Goal: Information Seeking & Learning: Learn about a topic

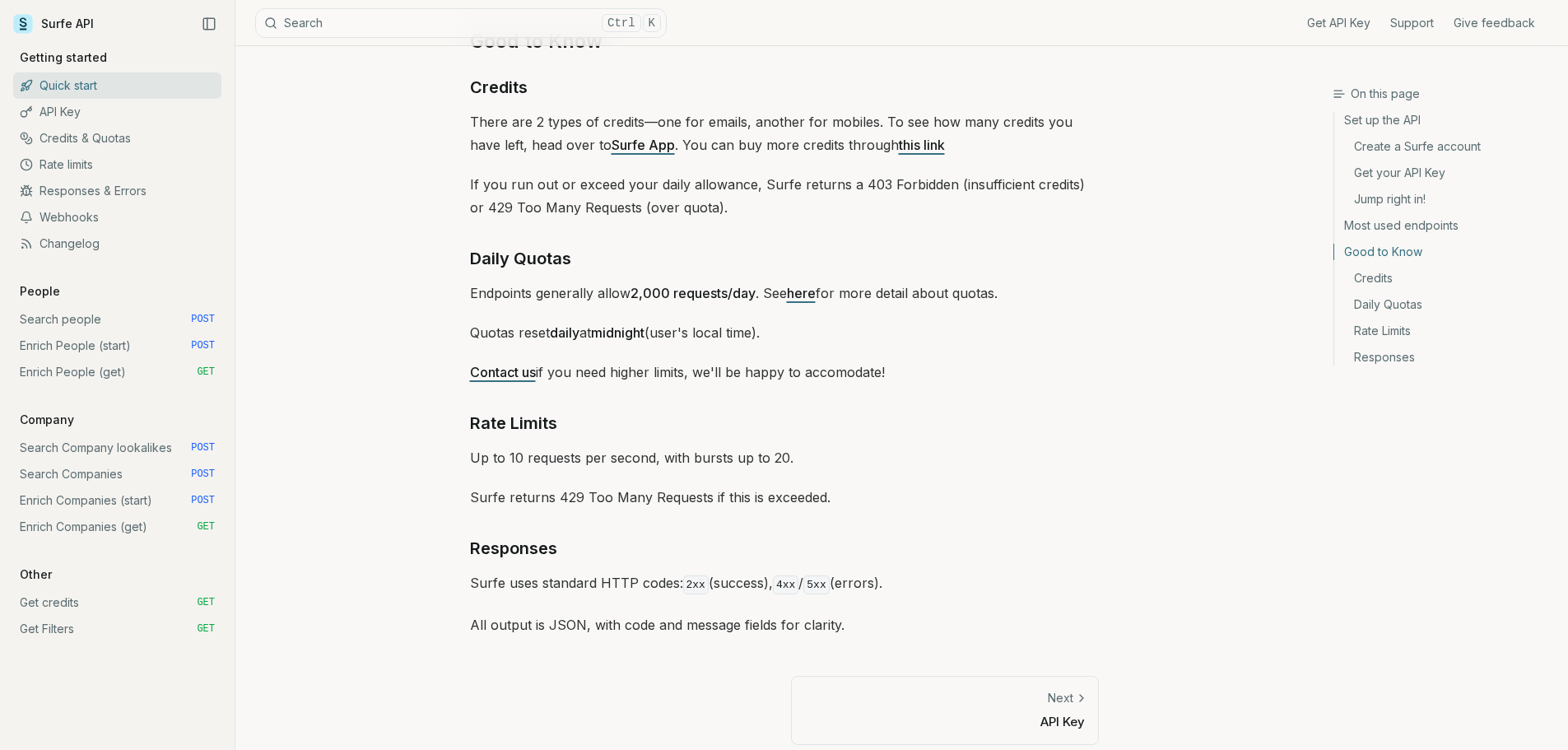
scroll to position [2359, 0]
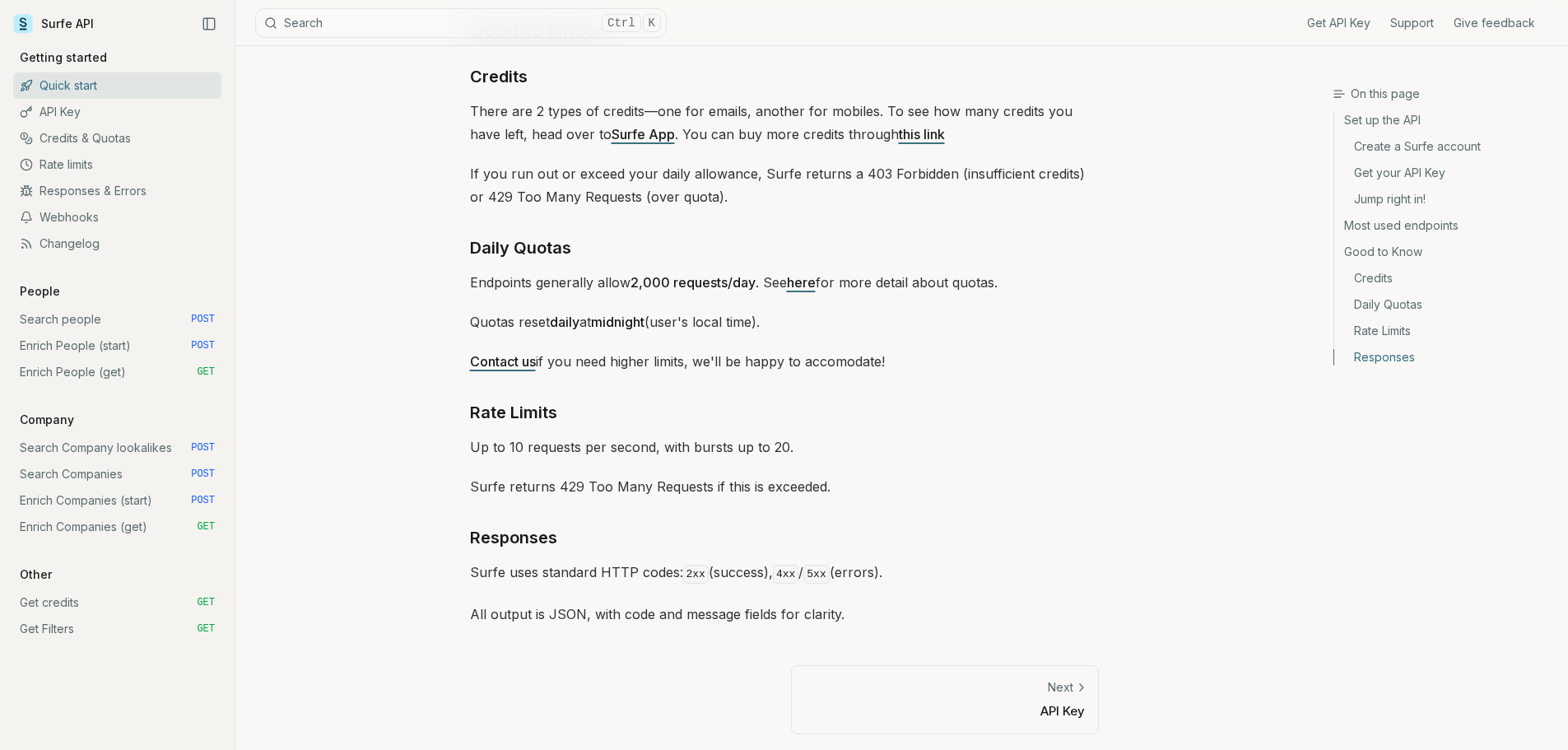
click at [1014, 666] on link "Next API Key" at bounding box center [945, 699] width 308 height 68
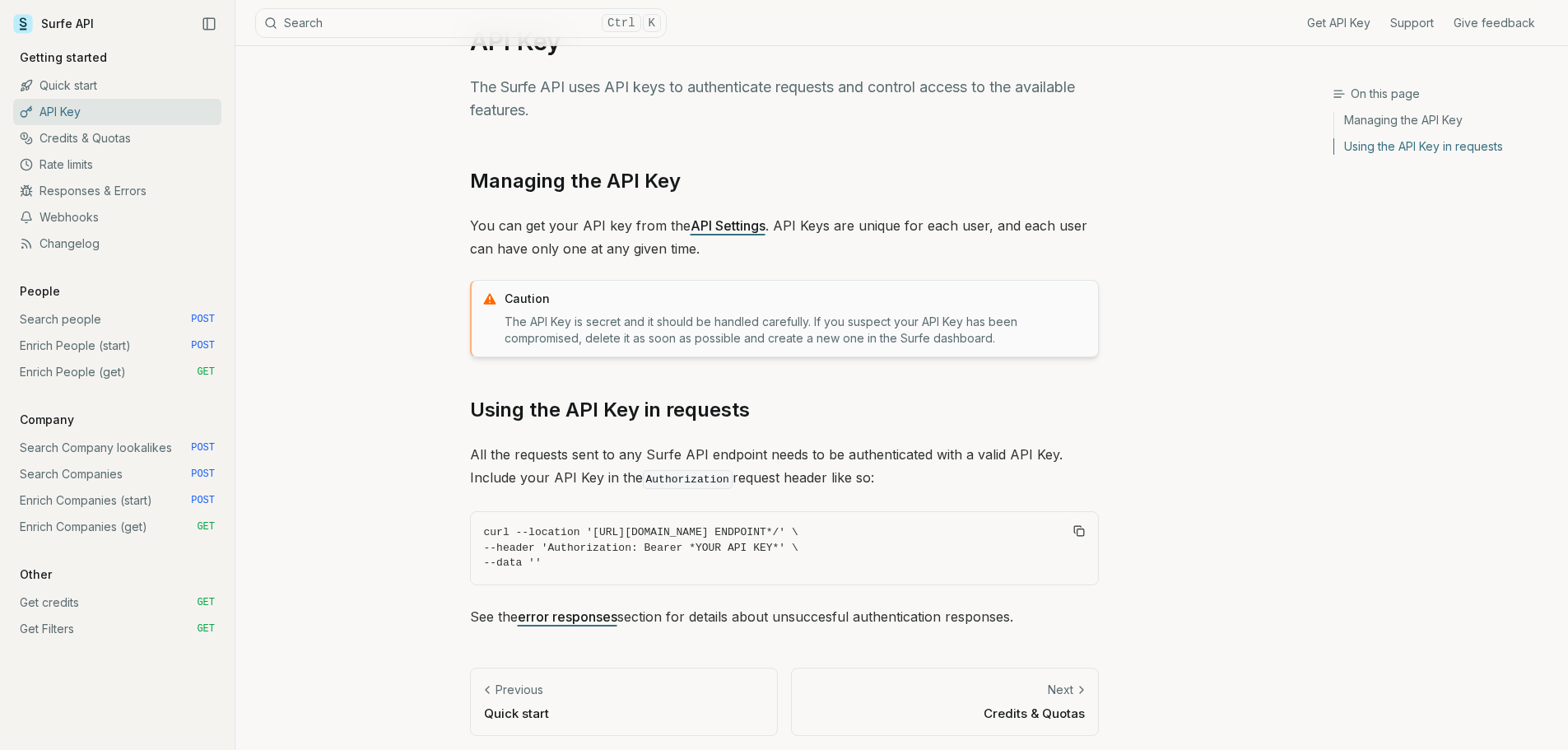
scroll to position [64, 0]
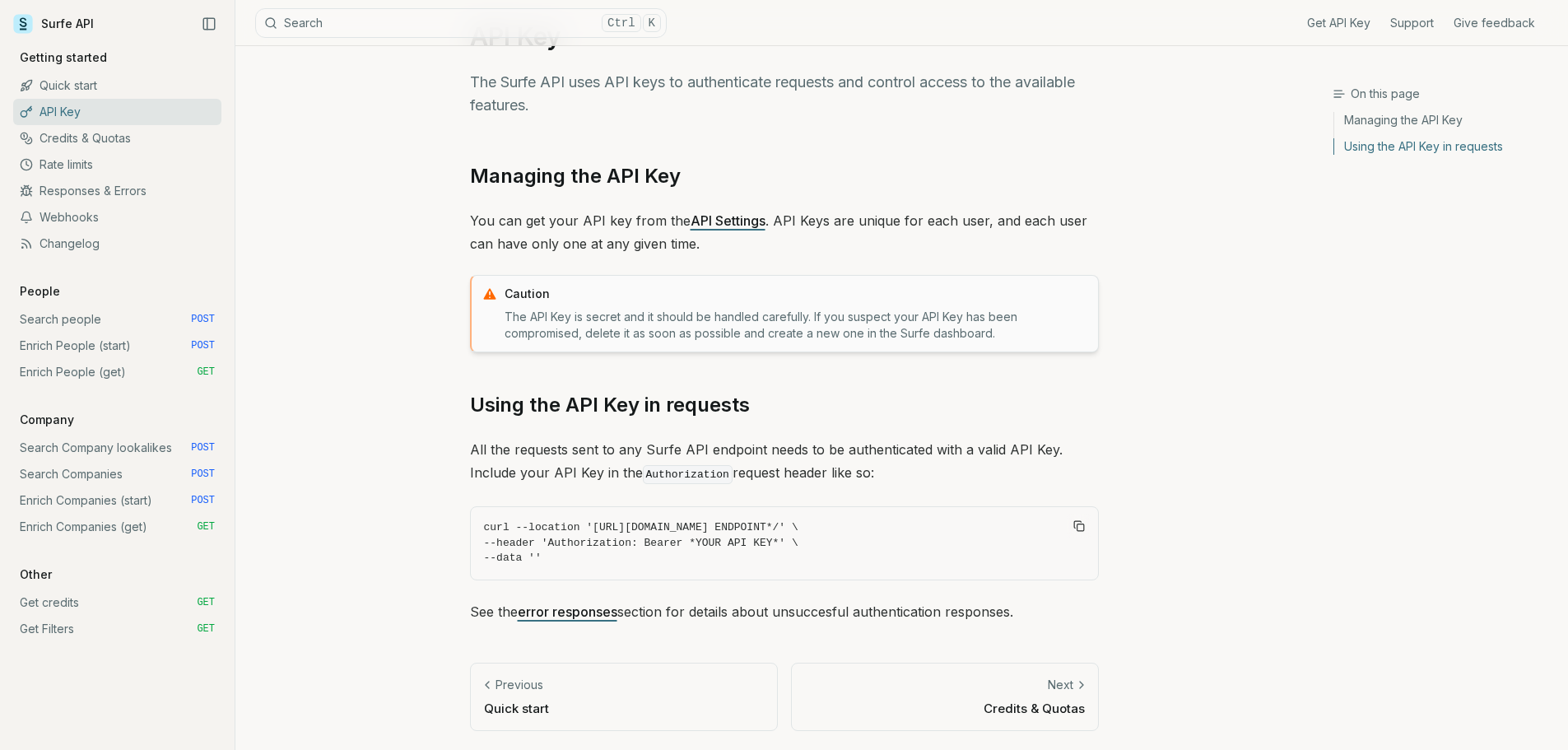
click at [996, 655] on article "API Key The Surfe API uses API keys to authenticate requests and control access…" at bounding box center [785, 366] width 708 height 769
click at [996, 673] on link "Next Credits & Quotas" at bounding box center [945, 697] width 308 height 68
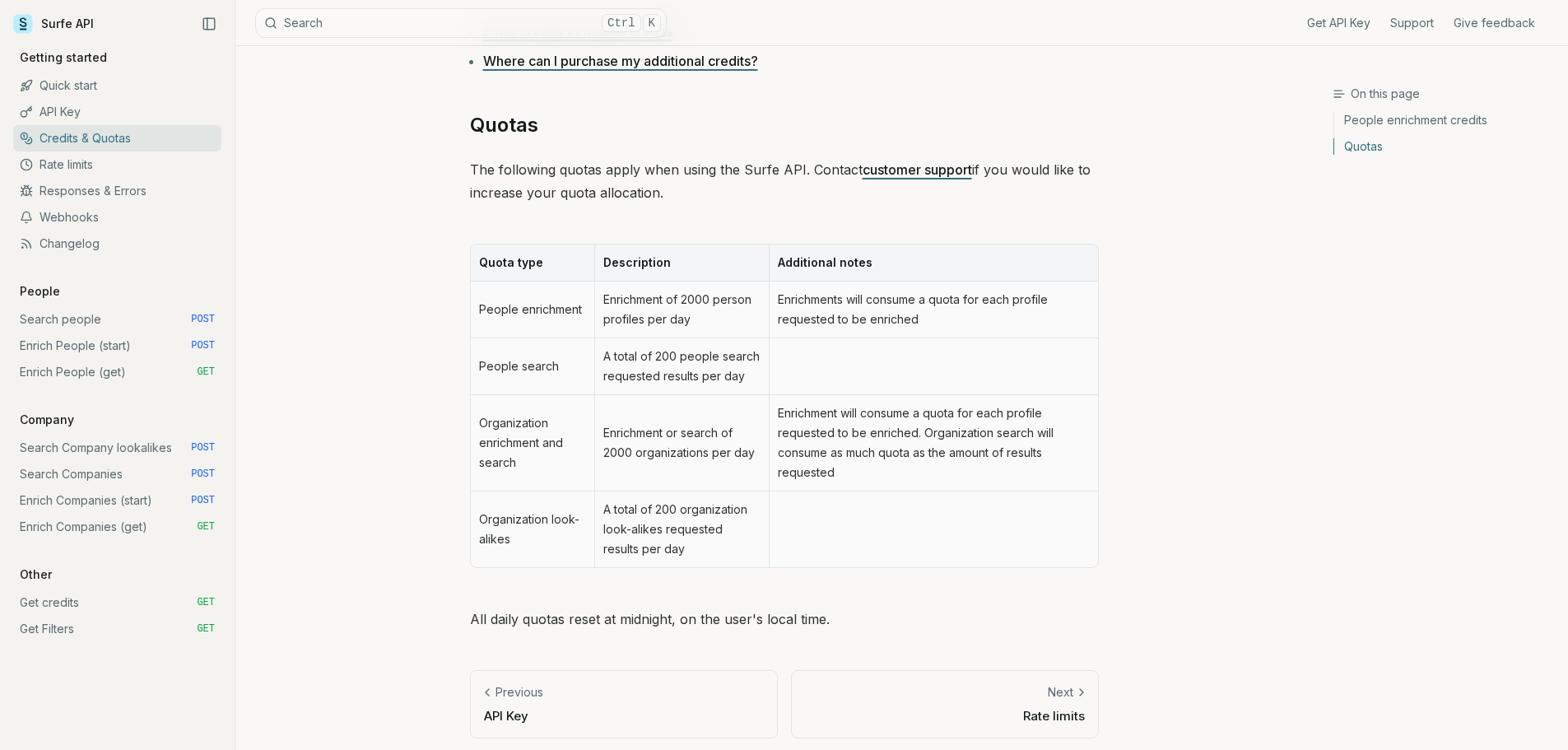
scroll to position [684, 0]
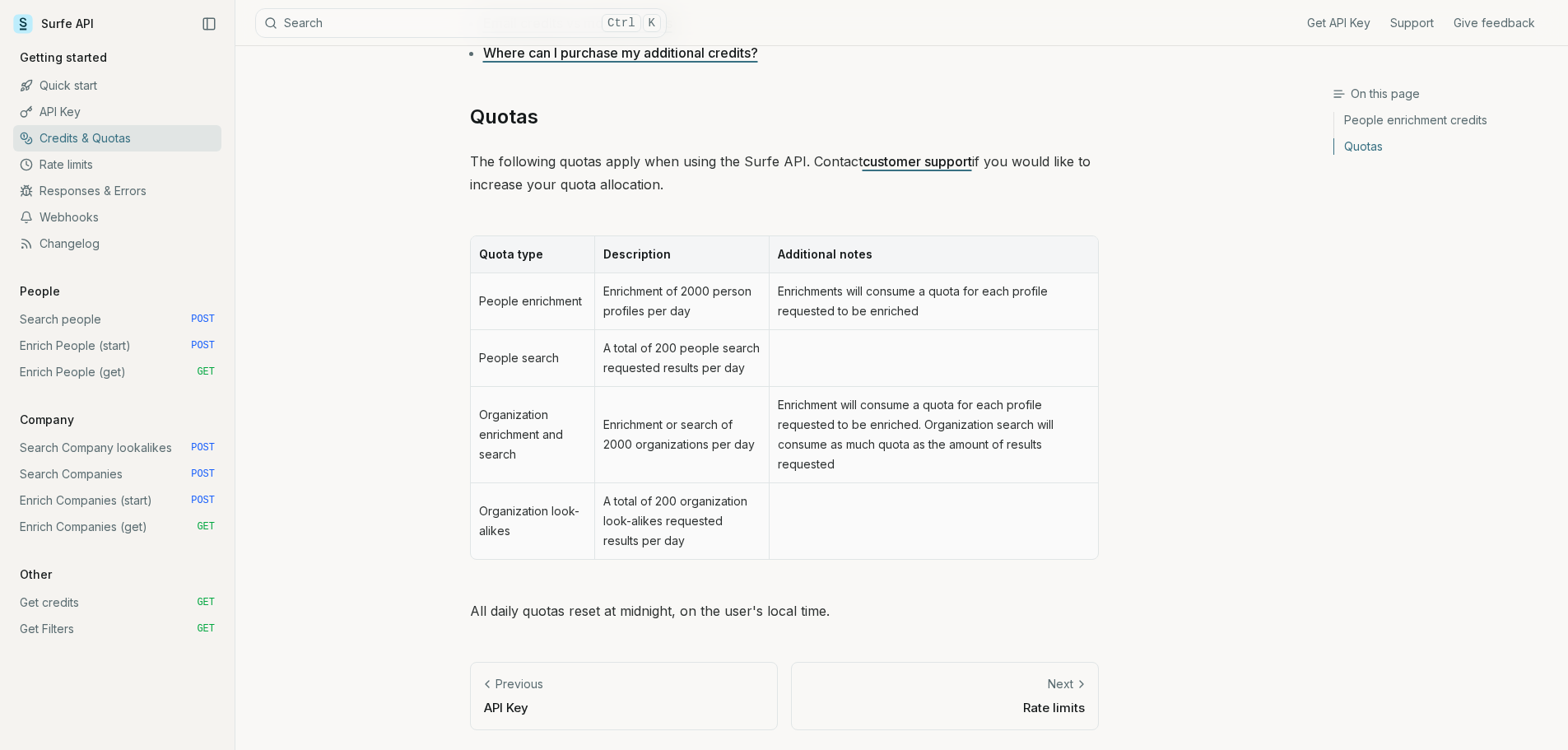
click at [984, 686] on div "Next" at bounding box center [945, 684] width 280 height 17
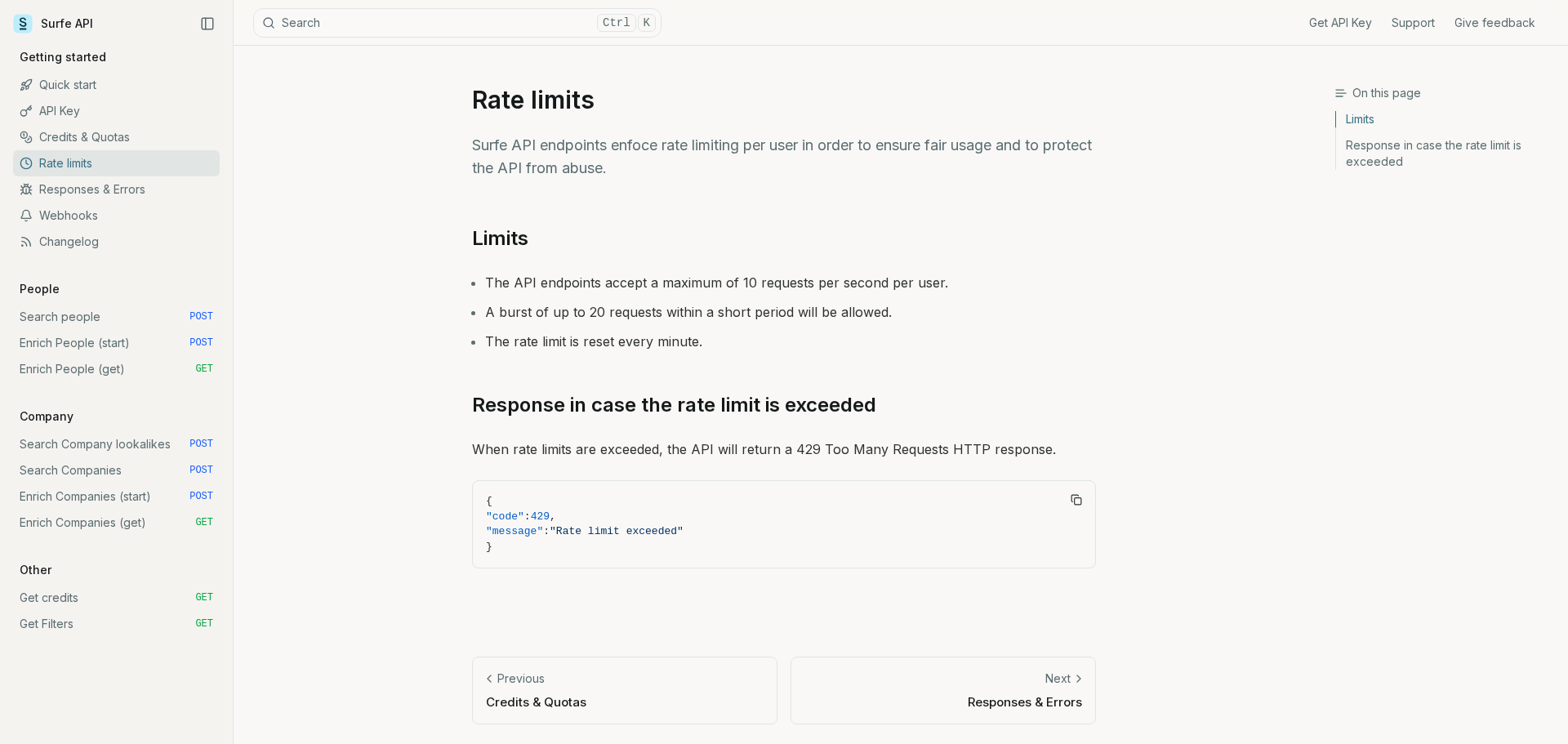
click at [1035, 668] on link "Next Responses & Errors" at bounding box center [944, 690] width 305 height 68
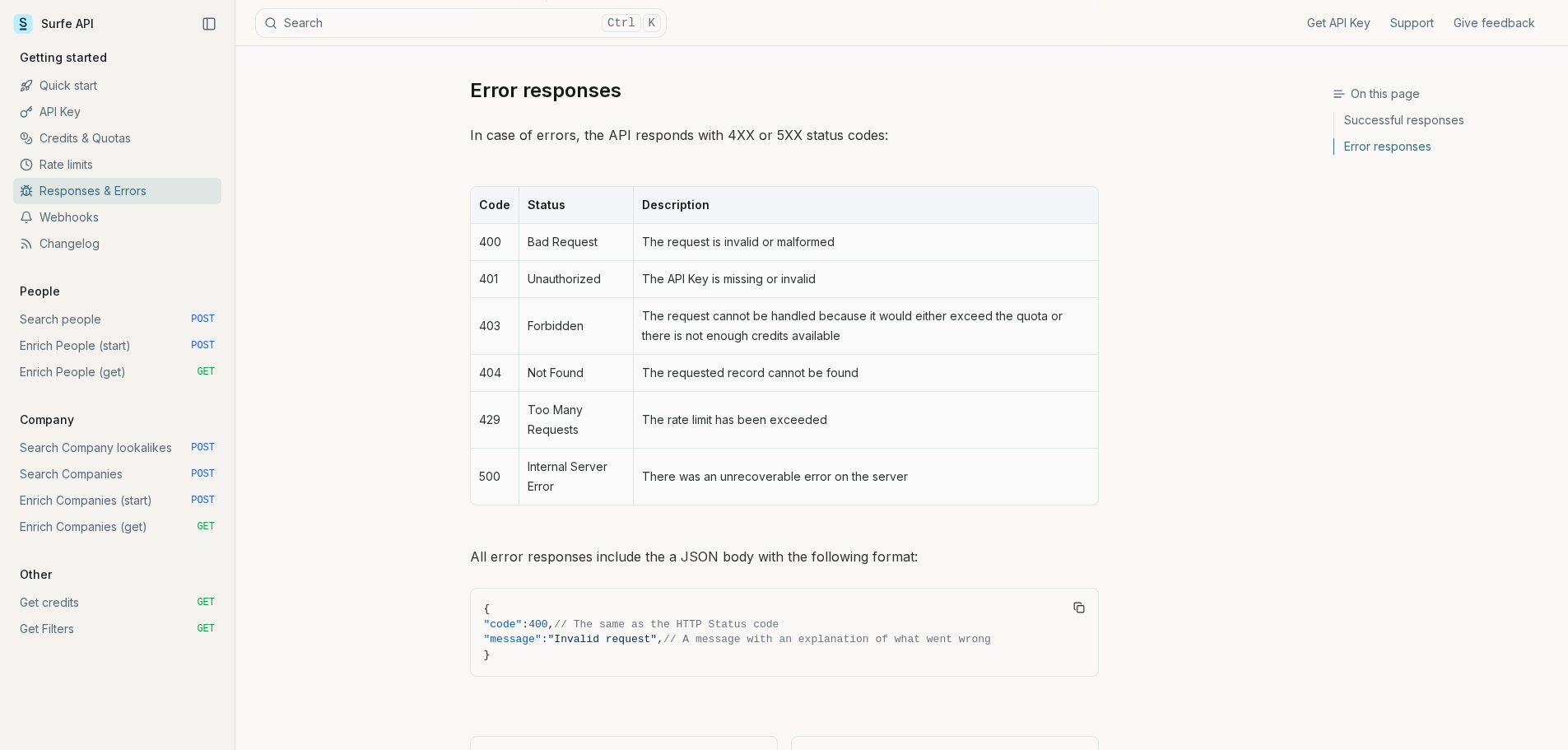
scroll to position [690, 0]
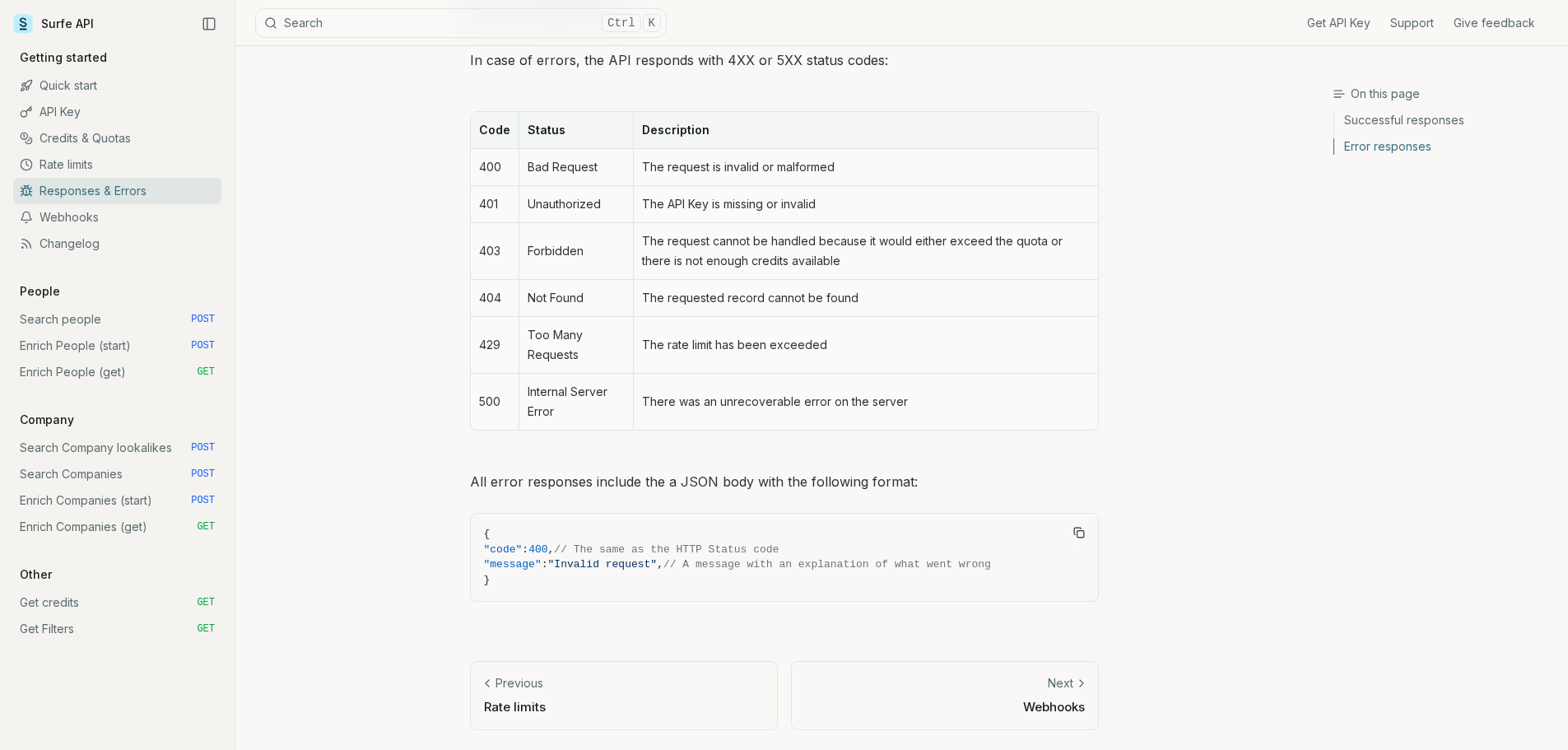
click at [1021, 679] on div "Next" at bounding box center [945, 683] width 280 height 17
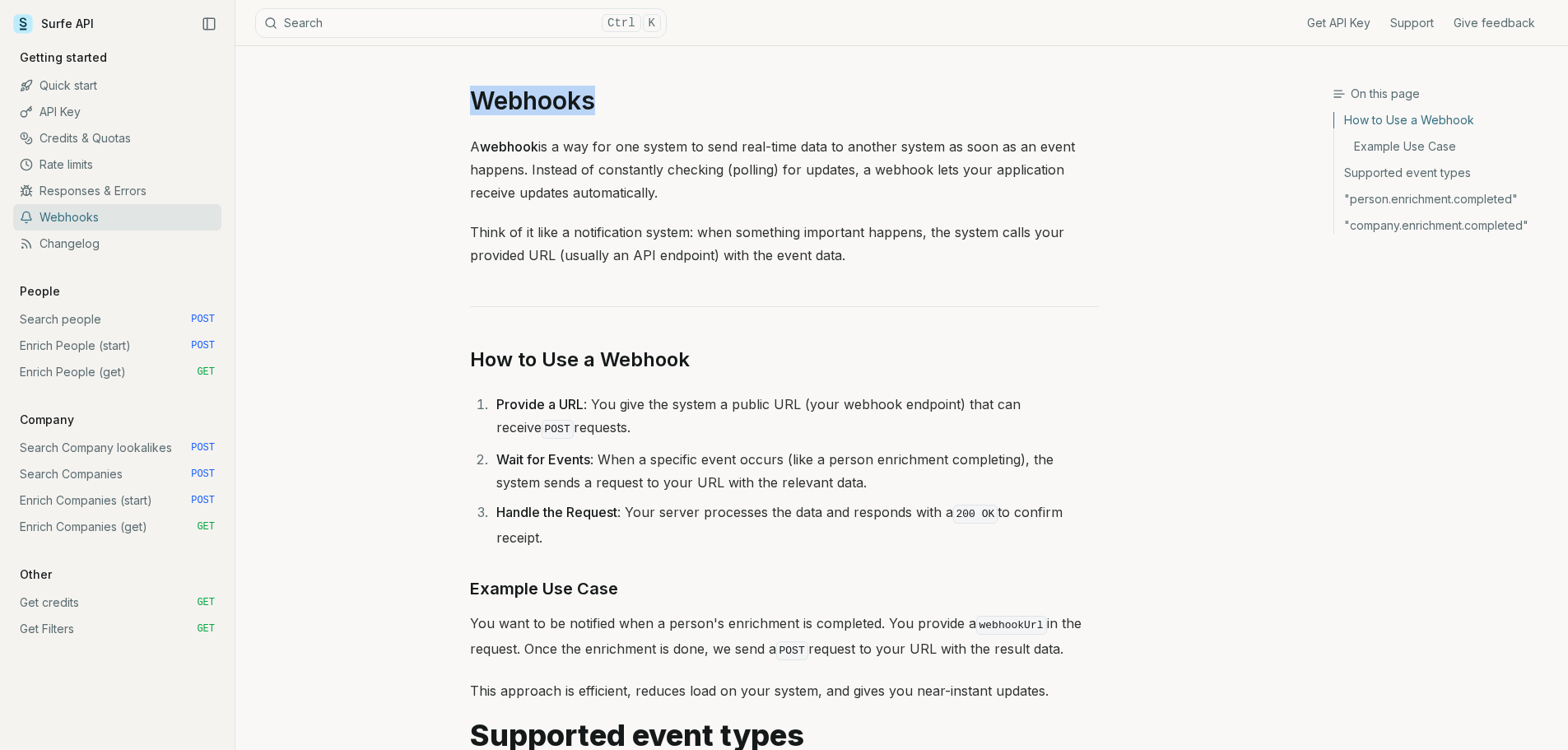
drag, startPoint x: 435, startPoint y: 94, endPoint x: 929, endPoint y: 101, distance: 494.0
click at [932, 101] on h1 "Webhooks" at bounding box center [785, 101] width 629 height 30
